Goal: Find specific page/section: Find specific page/section

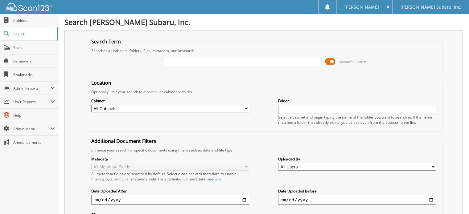
type input "d"
type input "[GEOGRAPHIC_DATA]"
click at [332, 63] on span at bounding box center [330, 61] width 10 height 9
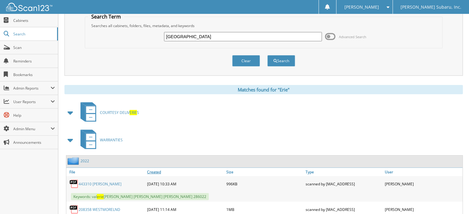
scroll to position [62, 0]
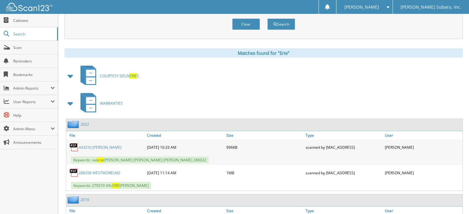
click at [71, 104] on span at bounding box center [70, 103] width 9 height 11
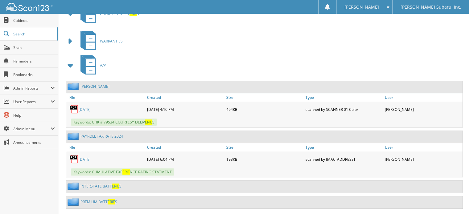
scroll to position [123, 0]
click at [69, 62] on span at bounding box center [70, 66] width 9 height 11
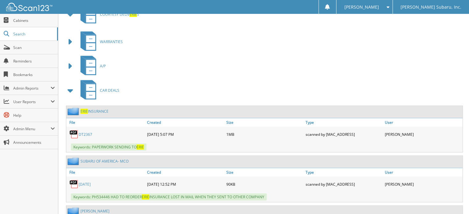
click at [70, 88] on span at bounding box center [70, 90] width 9 height 11
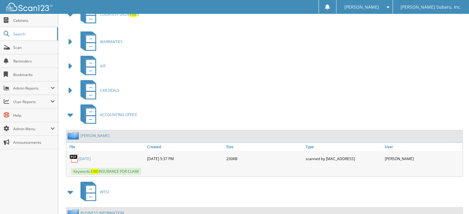
click at [72, 112] on span at bounding box center [70, 115] width 9 height 11
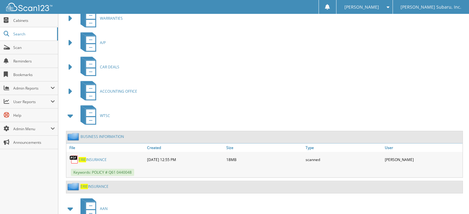
scroll to position [185, 0]
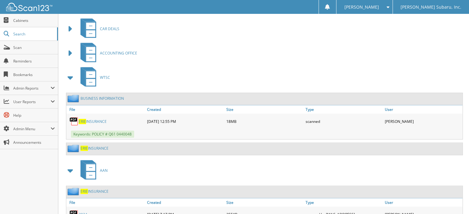
click at [104, 119] on link "ERIE INSURANCE" at bounding box center [93, 121] width 28 height 5
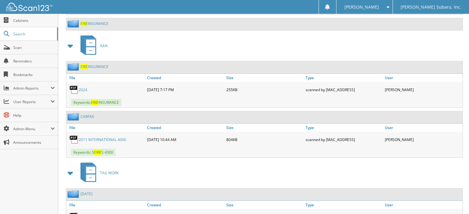
scroll to position [278, 0]
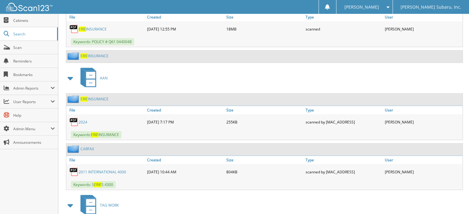
click at [98, 97] on link "ERIE INSURANCE" at bounding box center [95, 99] width 28 height 5
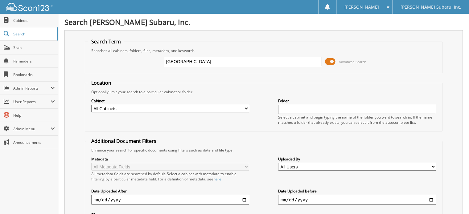
click at [330, 61] on span at bounding box center [330, 61] width 10 height 9
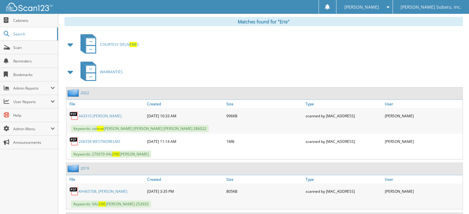
scroll to position [93, 0]
click at [71, 71] on span at bounding box center [70, 72] width 9 height 11
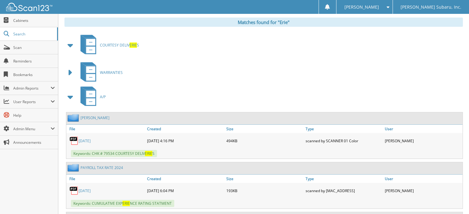
click at [71, 98] on span at bounding box center [70, 97] width 9 height 11
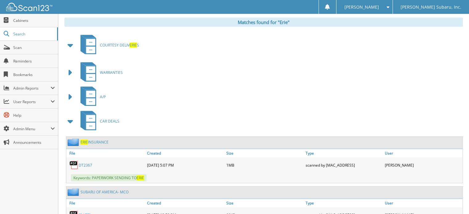
click at [74, 126] on span at bounding box center [70, 121] width 12 height 15
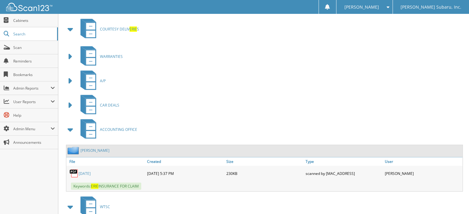
scroll to position [154, 0]
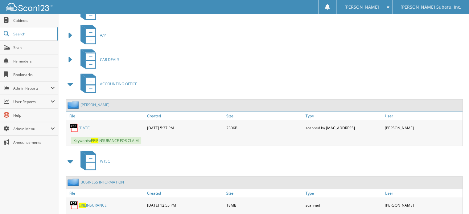
click at [71, 79] on span at bounding box center [70, 84] width 9 height 11
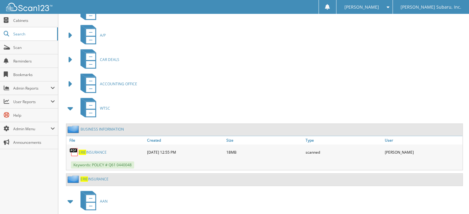
click at [68, 103] on span at bounding box center [70, 108] width 9 height 11
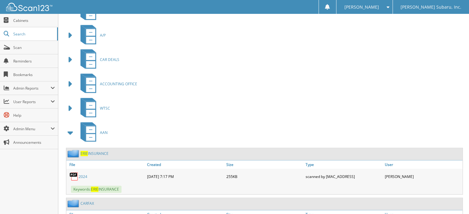
click at [70, 132] on span at bounding box center [70, 132] width 9 height 11
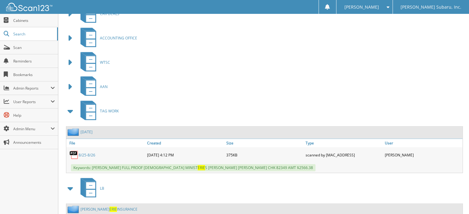
scroll to position [216, 0]
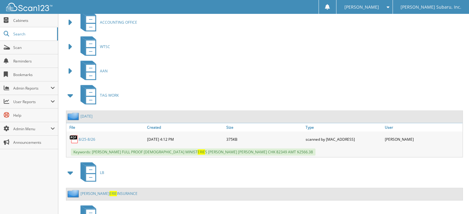
click at [71, 95] on span at bounding box center [70, 95] width 9 height 11
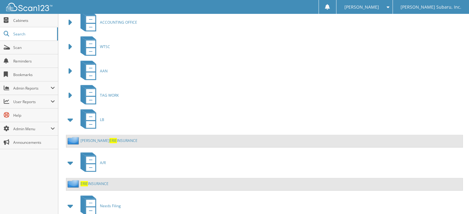
click at [72, 118] on span at bounding box center [70, 119] width 9 height 11
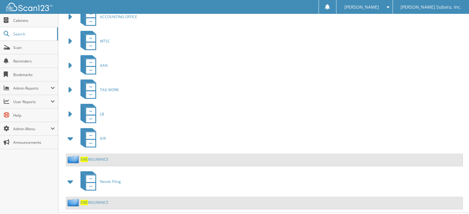
scroll to position [231, 0]
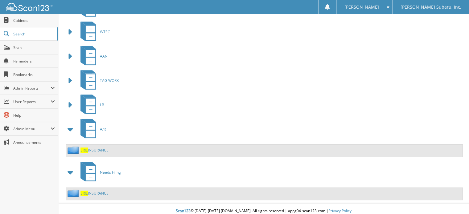
click at [97, 148] on link "ERIE INSURANCE" at bounding box center [95, 150] width 28 height 5
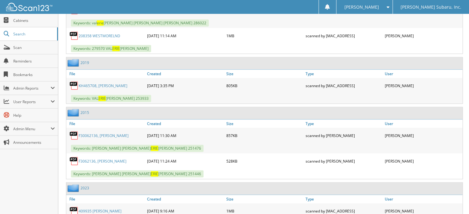
scroll to position [247, 0]
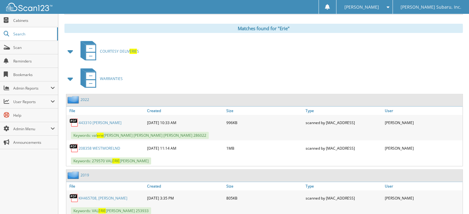
click at [73, 73] on span at bounding box center [70, 78] width 9 height 11
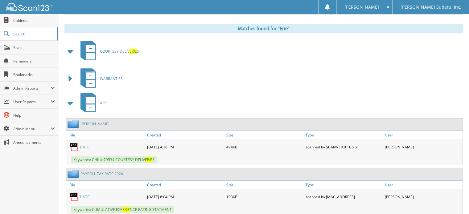
click at [75, 96] on span at bounding box center [70, 103] width 12 height 15
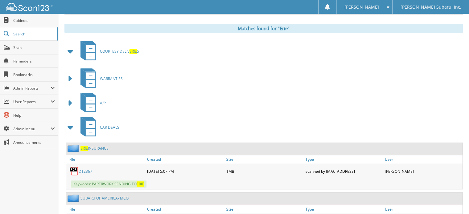
click at [72, 122] on span at bounding box center [70, 127] width 9 height 11
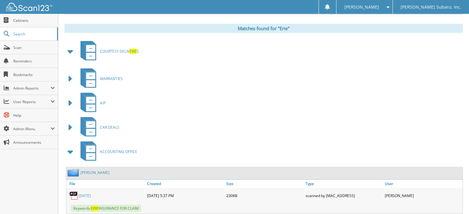
click at [73, 147] on span at bounding box center [70, 152] width 9 height 11
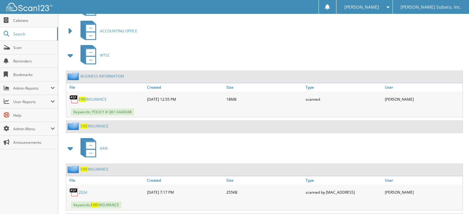
scroll to position [370, 0]
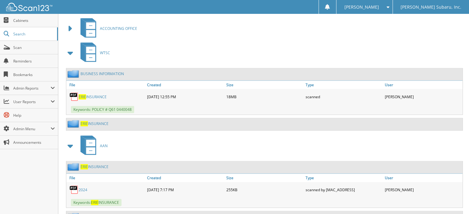
click at [89, 121] on link "ERIE INSURANCE" at bounding box center [95, 123] width 28 height 5
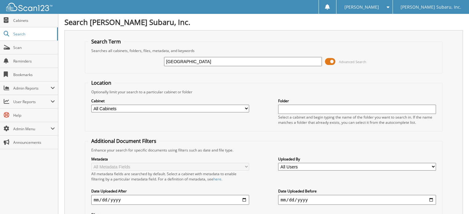
click at [326, 60] on span at bounding box center [330, 61] width 10 height 9
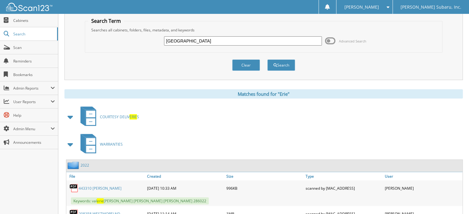
scroll to position [62, 0]
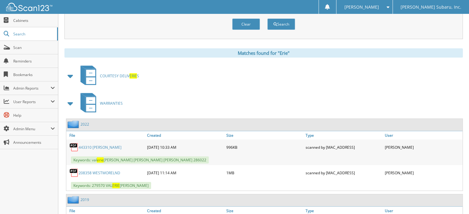
click at [68, 102] on span at bounding box center [70, 103] width 9 height 11
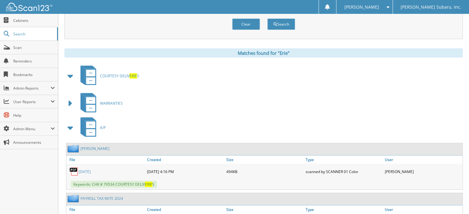
click at [69, 123] on span at bounding box center [70, 127] width 9 height 11
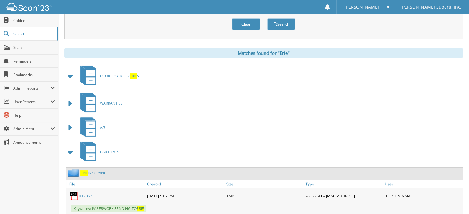
scroll to position [93, 0]
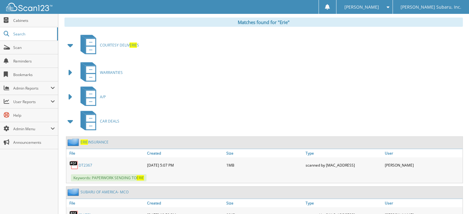
click at [69, 44] on span at bounding box center [70, 45] width 9 height 11
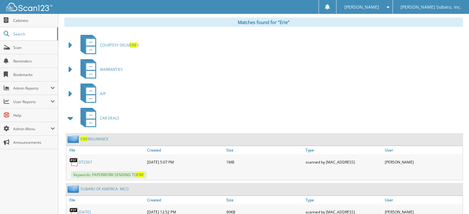
click at [73, 114] on span at bounding box center [70, 118] width 9 height 11
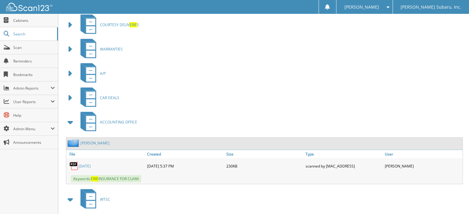
scroll to position [123, 0]
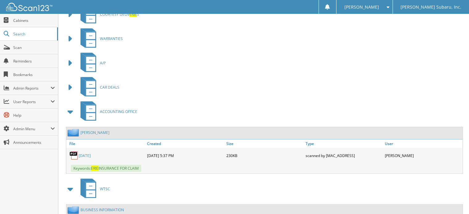
click at [69, 110] on span at bounding box center [70, 111] width 9 height 11
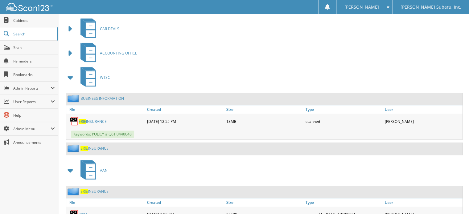
scroll to position [185, 0]
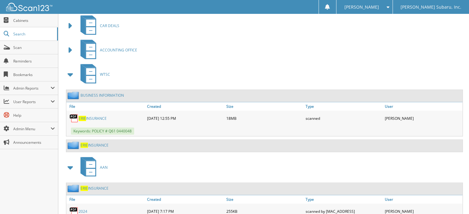
click at [107, 90] on div "BUSINESS INFORMATION" at bounding box center [264, 96] width 396 height 12
click at [107, 93] on link "BUSINESS INFORMATION" at bounding box center [103, 95] width 44 height 5
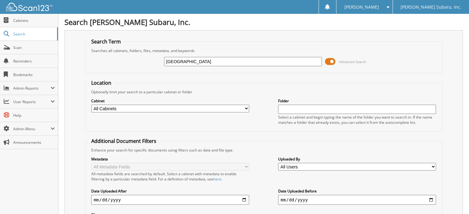
click at [330, 61] on span at bounding box center [330, 61] width 10 height 9
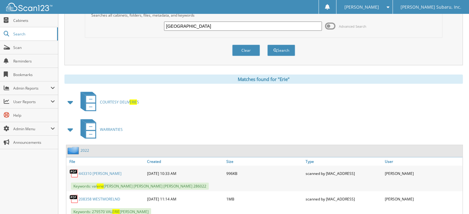
scroll to position [62, 0]
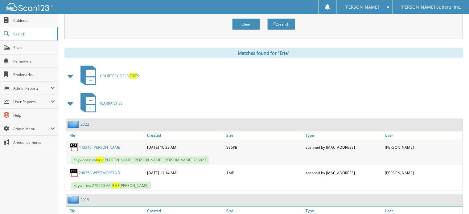
click at [69, 104] on span at bounding box center [70, 103] width 9 height 11
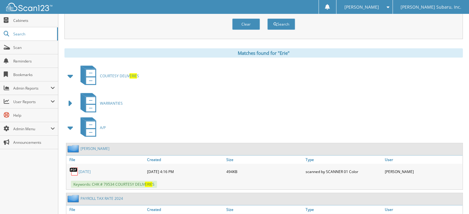
click at [70, 128] on span at bounding box center [70, 127] width 9 height 11
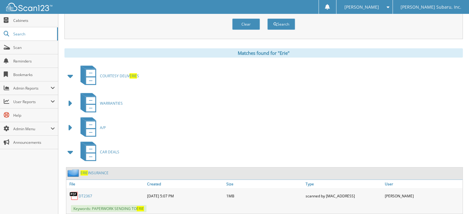
click at [71, 147] on span at bounding box center [70, 152] width 9 height 11
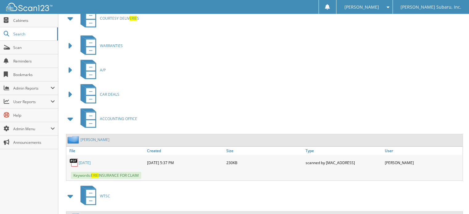
scroll to position [123, 0]
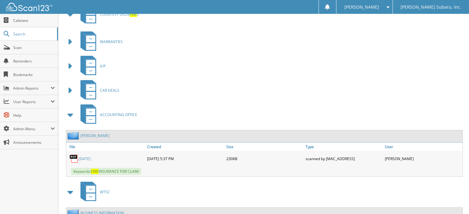
click at [72, 114] on span at bounding box center [70, 115] width 9 height 11
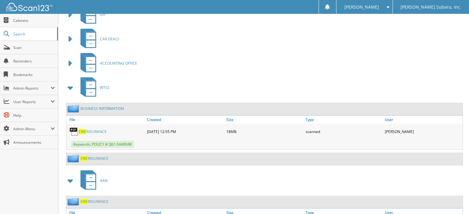
scroll to position [185, 0]
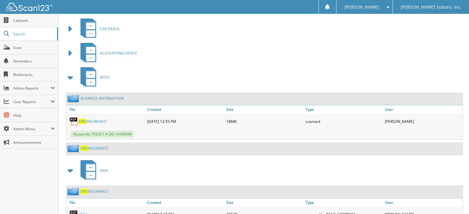
click at [73, 74] on span at bounding box center [70, 77] width 9 height 11
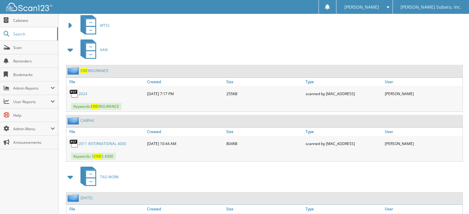
scroll to position [247, 0]
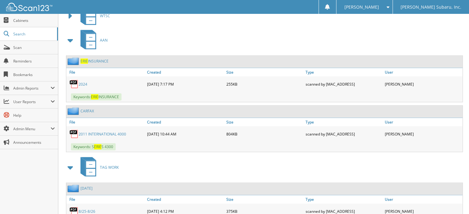
click at [100, 59] on link "ERIE INSURANCE" at bounding box center [95, 61] width 28 height 5
